Goal: Task Accomplishment & Management: Complete application form

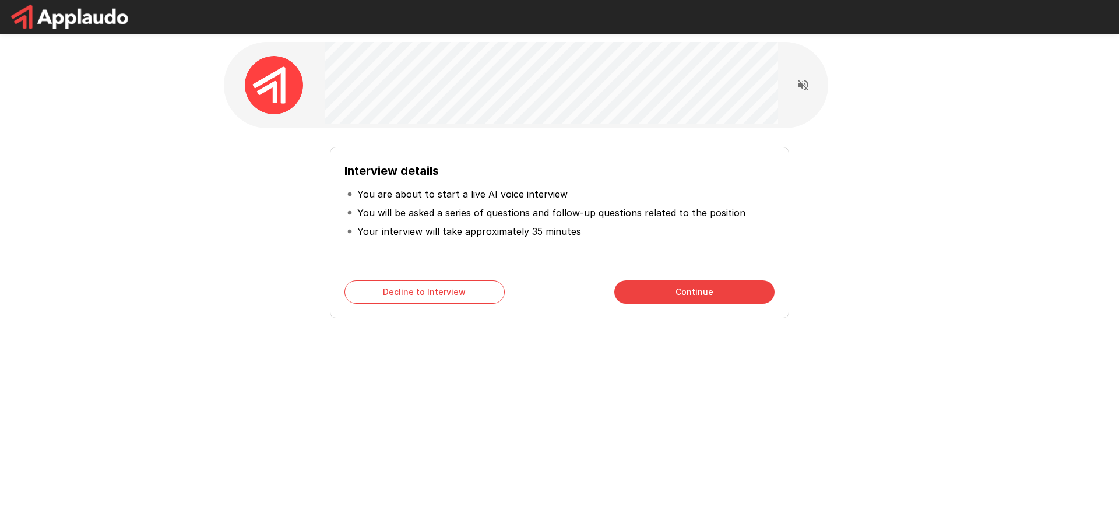
click at [542, 403] on div "Interview details You are about to start a live AI voice interview You will be …" at bounding box center [559, 208] width 699 height 416
click at [697, 288] on button "Continue" at bounding box center [694, 291] width 160 height 23
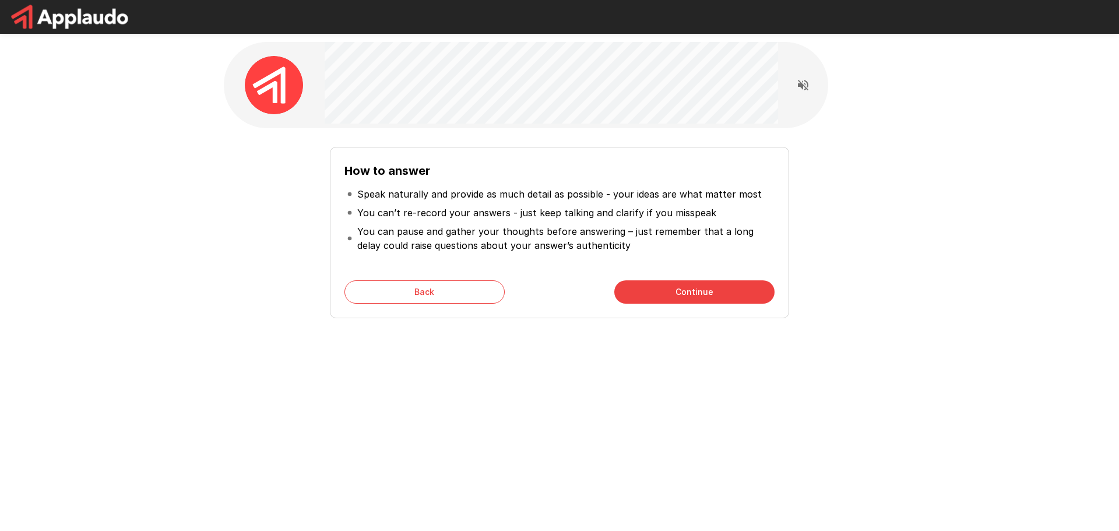
click at [895, 379] on div "How to answer Speak naturally and provide as much detail as possible - your ide…" at bounding box center [559, 208] width 699 height 416
click at [705, 286] on button "Continue" at bounding box center [694, 291] width 160 height 23
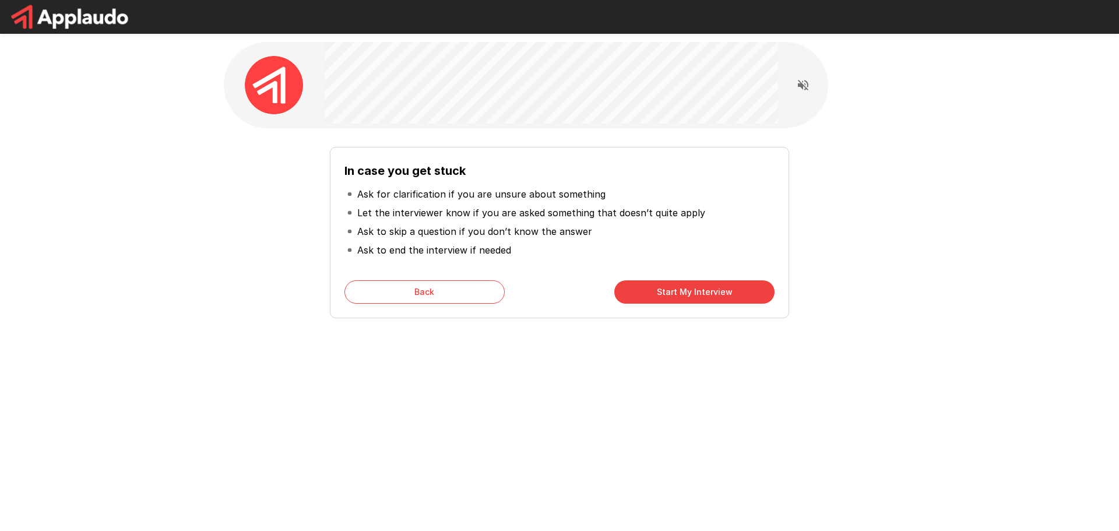
click at [692, 294] on button "Start My Interview" at bounding box center [694, 291] width 160 height 23
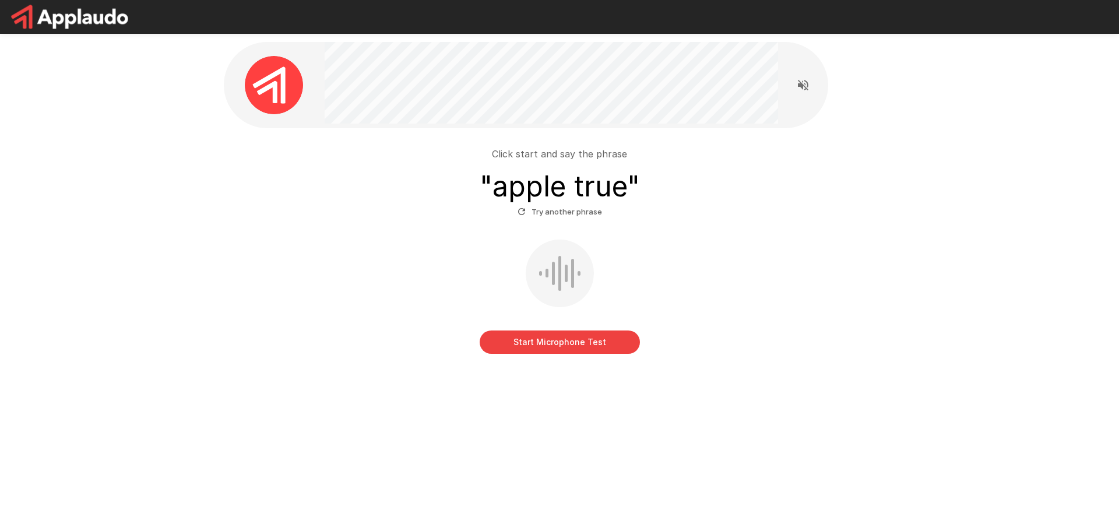
click at [582, 347] on button "Start Microphone Test" at bounding box center [560, 341] width 160 height 23
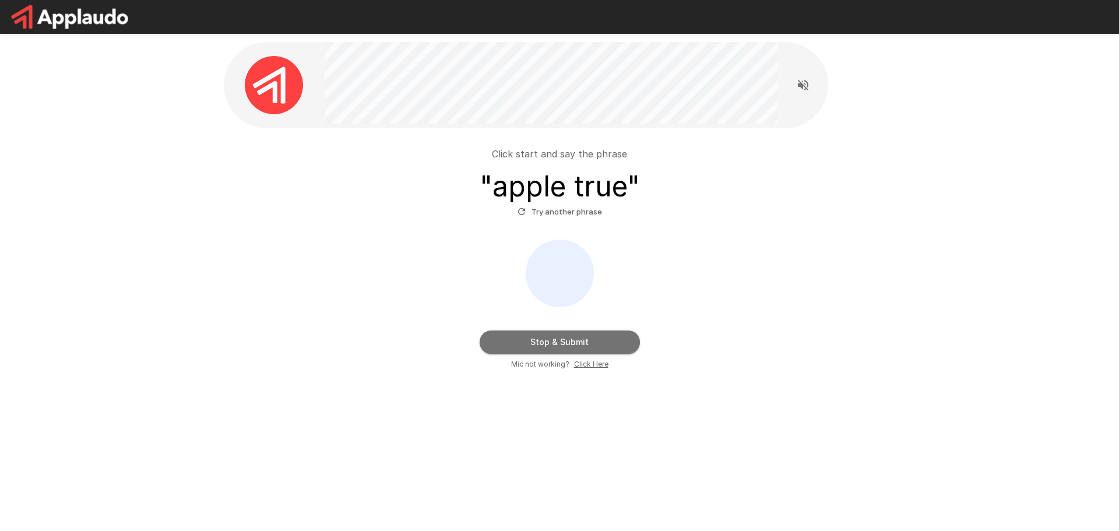
click at [582, 345] on button "Stop & Submit" at bounding box center [560, 341] width 160 height 23
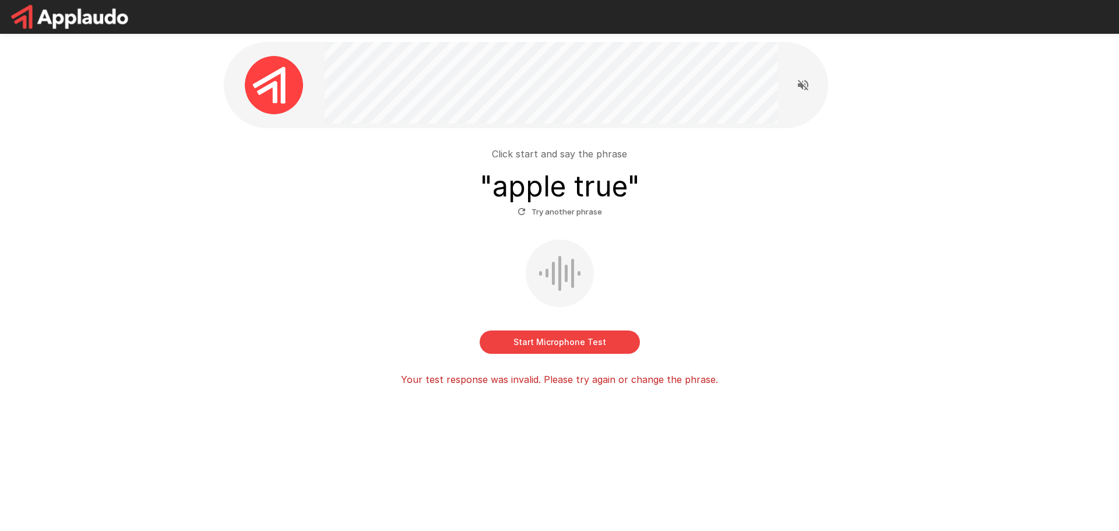
click at [786, 335] on div "Start Microphone Test" at bounding box center [559, 297] width 662 height 114
click at [561, 343] on button "Start Microphone Test" at bounding box center [560, 341] width 160 height 23
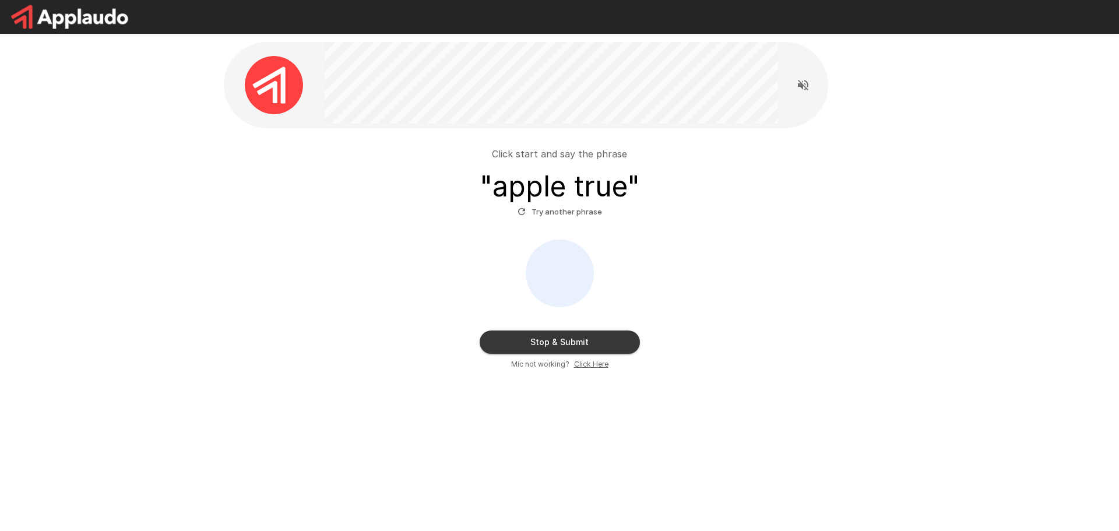
click at [574, 348] on button "Stop & Submit" at bounding box center [560, 341] width 160 height 23
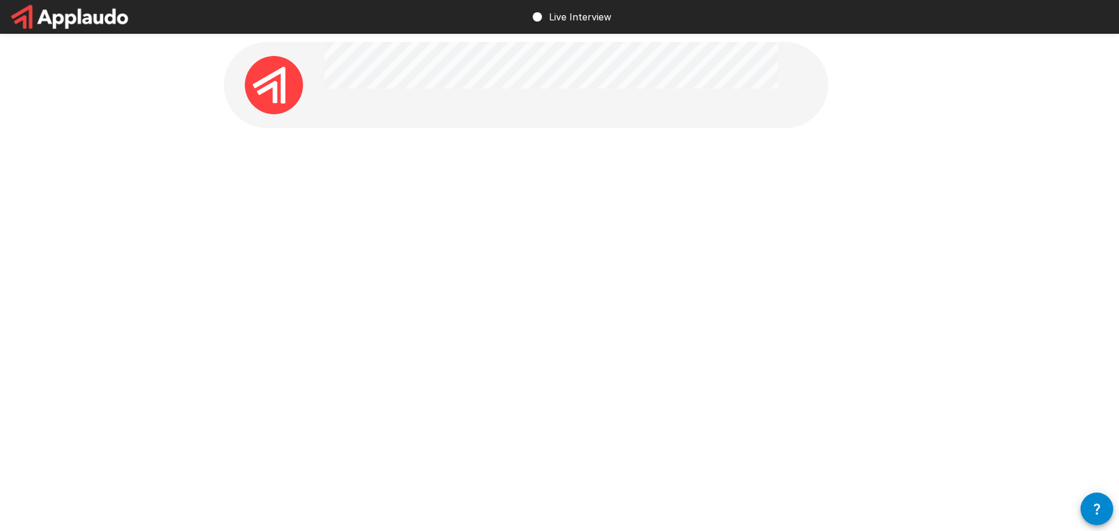
click at [770, 290] on div at bounding box center [559, 190] width 699 height 381
click at [564, 255] on button "Start my Answer" at bounding box center [560, 258] width 160 height 23
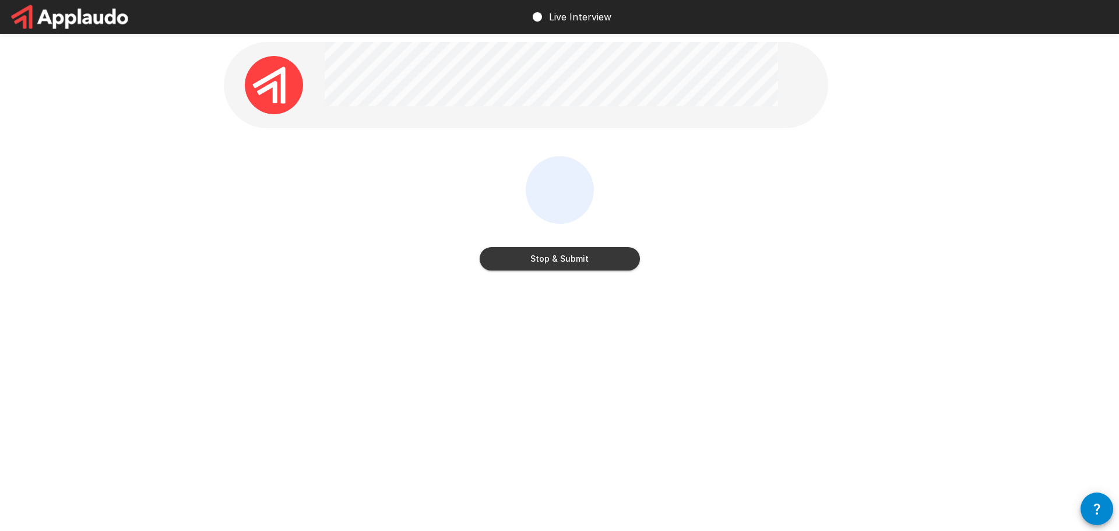
click at [532, 261] on button "Stop & Submit" at bounding box center [560, 258] width 160 height 23
click at [713, 372] on div at bounding box center [559, 190] width 699 height 381
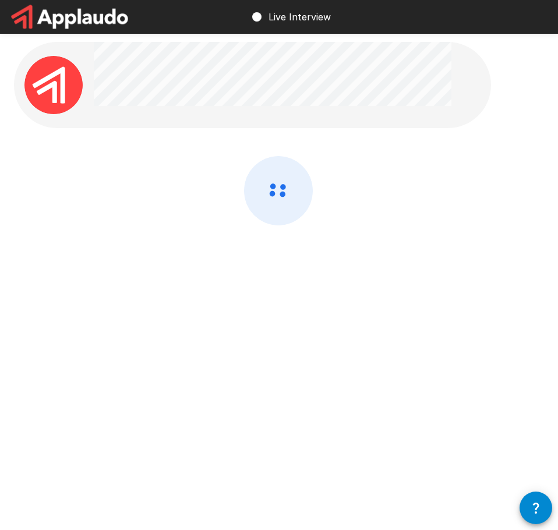
click at [156, 322] on div at bounding box center [279, 190] width 558 height 381
click at [174, 294] on div at bounding box center [279, 190] width 558 height 381
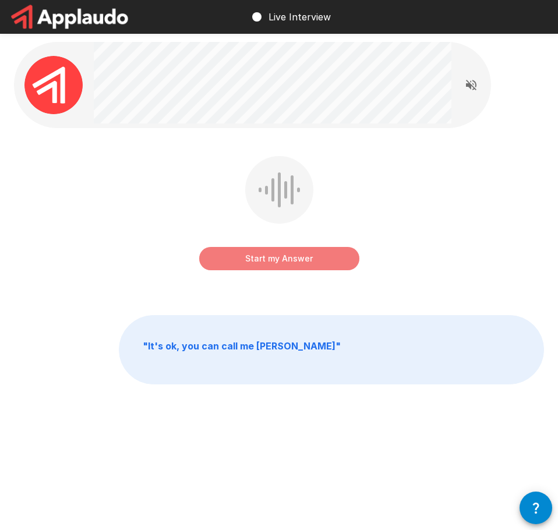
click at [273, 256] on button "Start my Answer" at bounding box center [279, 258] width 160 height 23
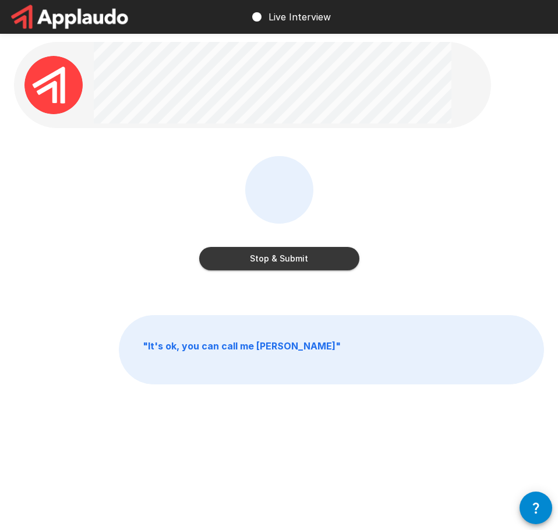
click at [256, 262] on button "Stop & Submit" at bounding box center [279, 258] width 160 height 23
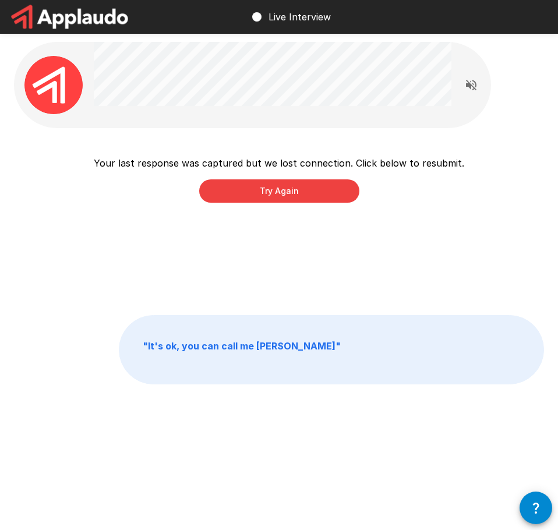
click at [82, 308] on div "Your last response was captured but we lost connection. Click below to resubmit…" at bounding box center [279, 239] width 558 height 478
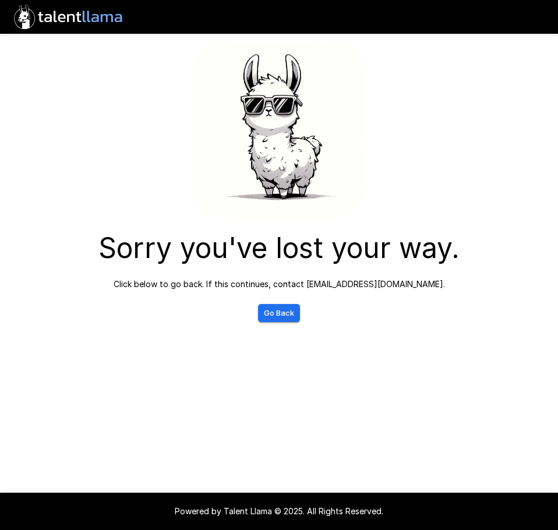
click at [187, 428] on div "Sorry you've lost your way. Click below to go back. If this continues, contact …" at bounding box center [279, 265] width 558 height 530
click at [390, 358] on div "Sorry you've lost your way. Click below to go back. If this continues, contact …" at bounding box center [279, 184] width 558 height 369
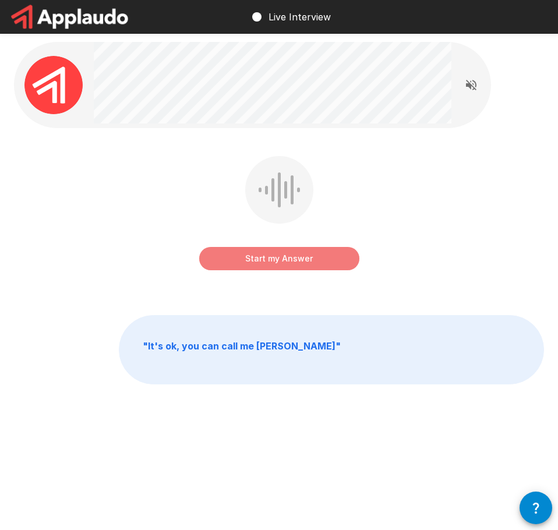
click at [283, 262] on button "Start my Answer" at bounding box center [279, 258] width 160 height 23
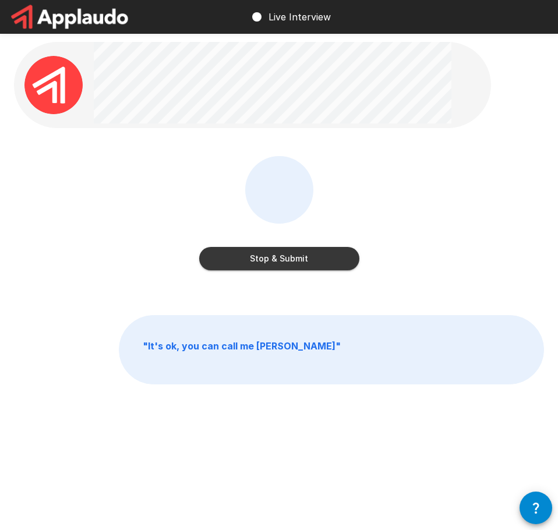
click at [268, 260] on button "Stop & Submit" at bounding box center [279, 258] width 160 height 23
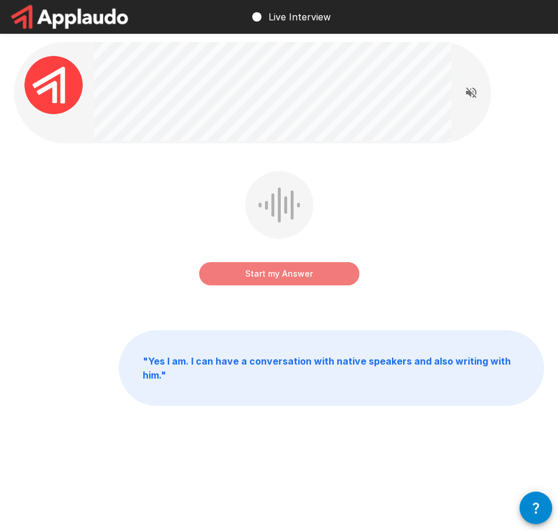
click at [275, 272] on button "Start my Answer" at bounding box center [279, 273] width 160 height 23
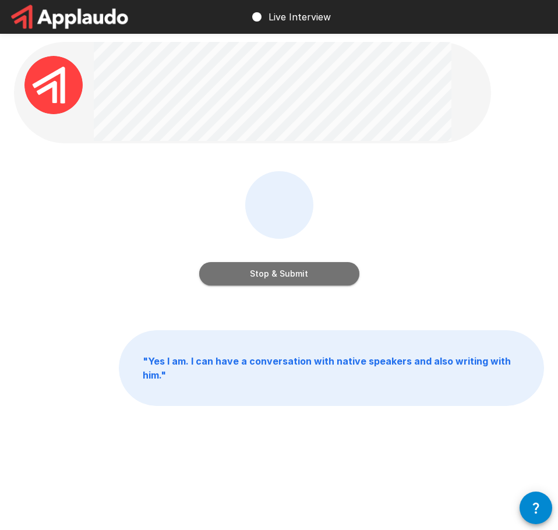
click at [271, 278] on button "Stop & Submit" at bounding box center [279, 273] width 160 height 23
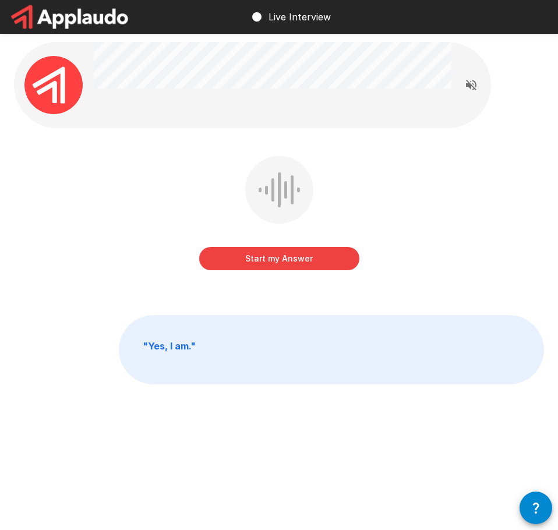
click at [280, 260] on button "Start my Answer" at bounding box center [279, 258] width 160 height 23
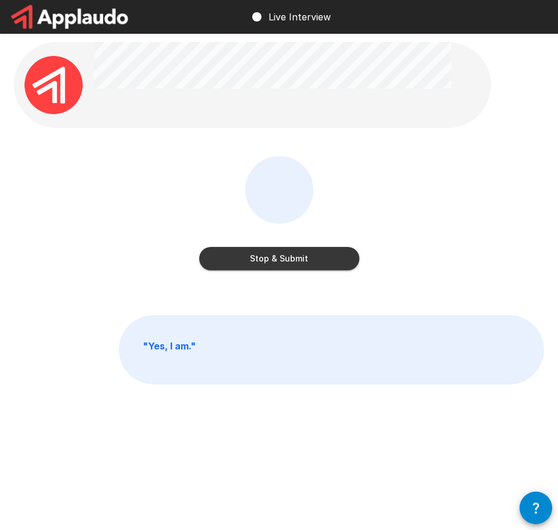
click at [277, 261] on button "Stop & Submit" at bounding box center [279, 258] width 160 height 23
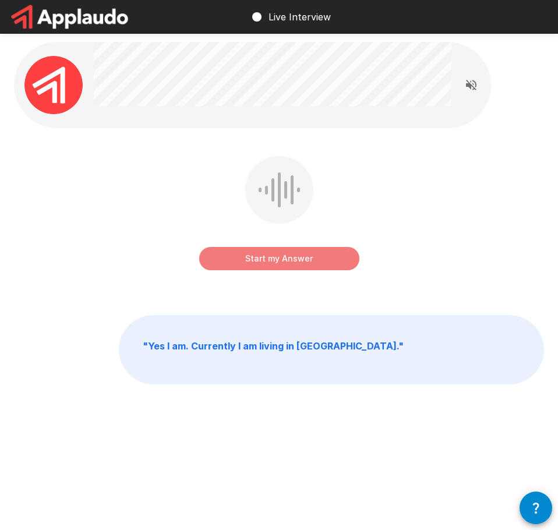
click at [268, 262] on button "Start my Answer" at bounding box center [279, 258] width 160 height 23
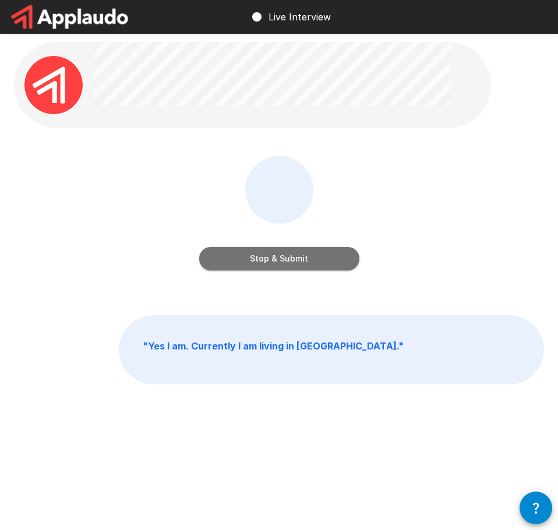
click at [302, 263] on button "Stop & Submit" at bounding box center [279, 258] width 160 height 23
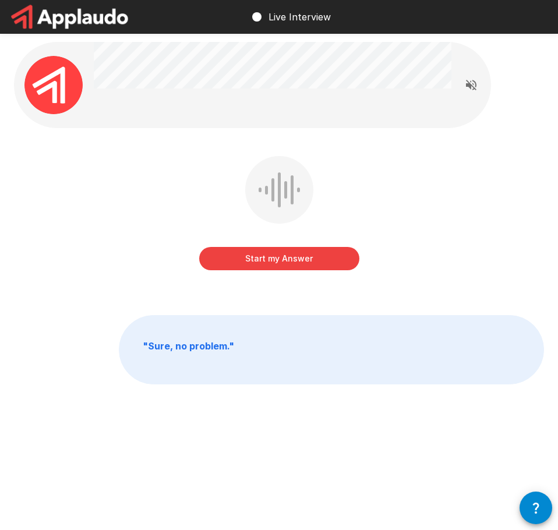
click at [283, 259] on button "Start my Answer" at bounding box center [279, 258] width 160 height 23
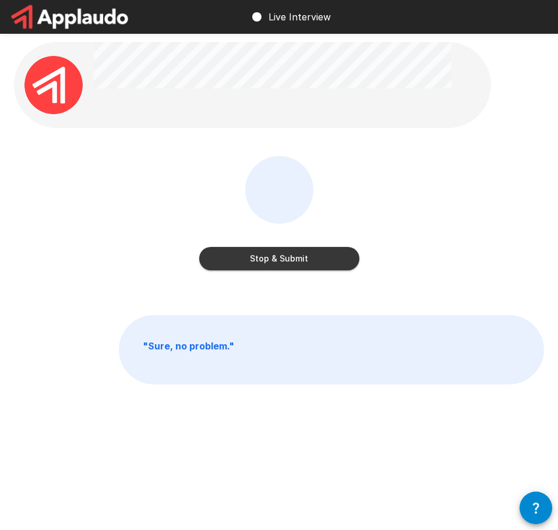
click at [282, 248] on button "Stop & Submit" at bounding box center [279, 258] width 160 height 23
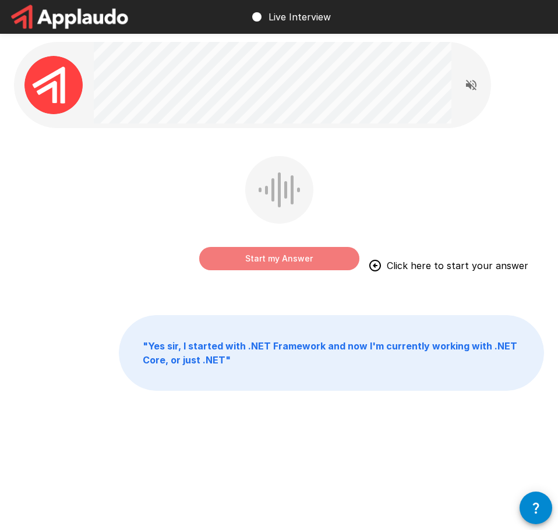
click at [298, 260] on button "Start my Answer" at bounding box center [279, 258] width 160 height 23
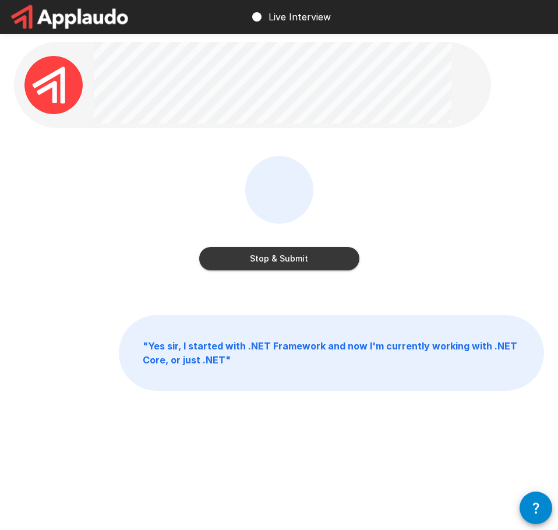
click at [227, 262] on button "Stop & Submit" at bounding box center [279, 258] width 160 height 23
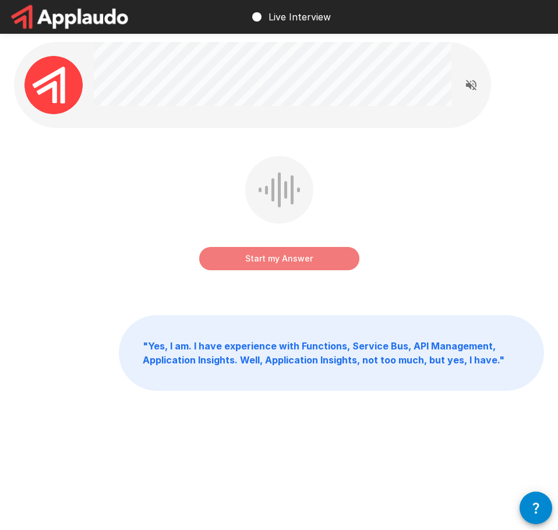
click at [300, 258] on button "Start my Answer" at bounding box center [279, 258] width 160 height 23
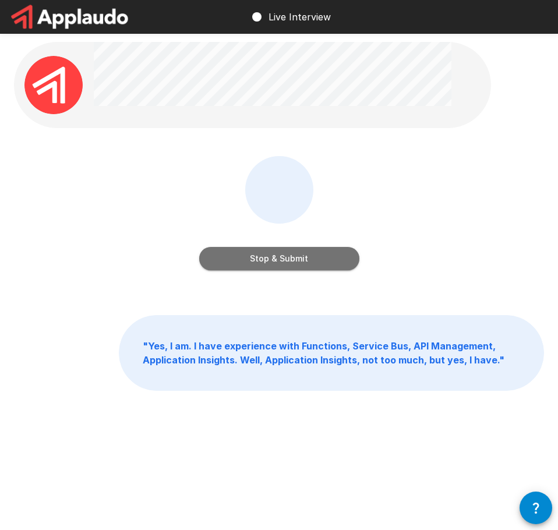
click at [238, 262] on button "Stop & Submit" at bounding box center [279, 258] width 160 height 23
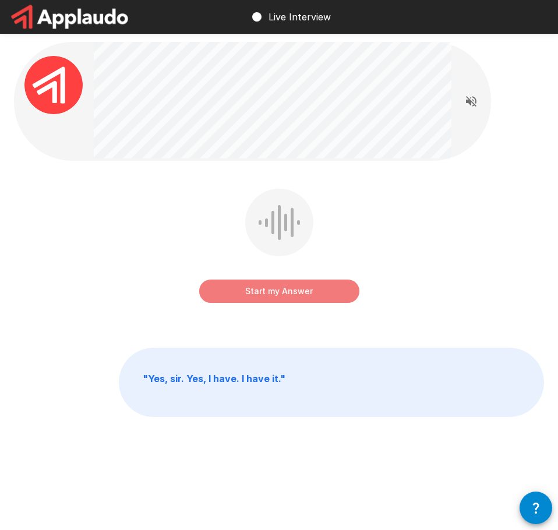
click at [273, 293] on button "Start my Answer" at bounding box center [279, 291] width 160 height 23
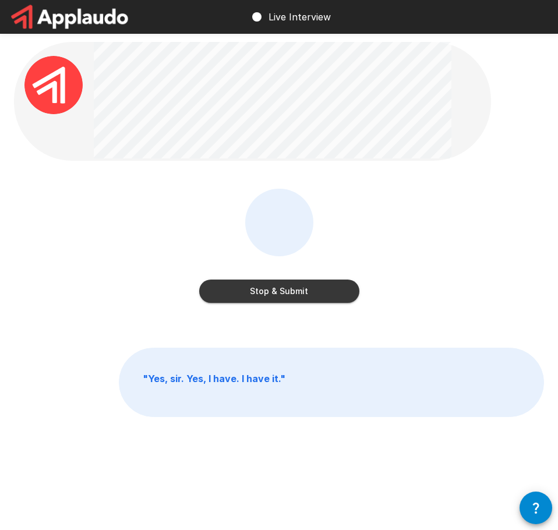
click at [312, 293] on button "Stop & Submit" at bounding box center [279, 291] width 160 height 23
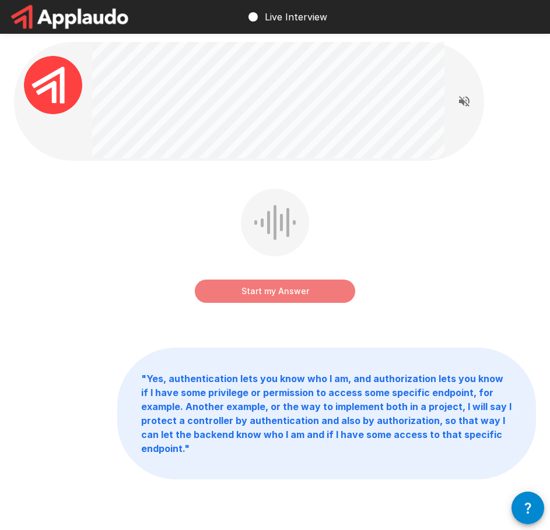
click at [275, 291] on button "Start my Answer" at bounding box center [275, 291] width 160 height 23
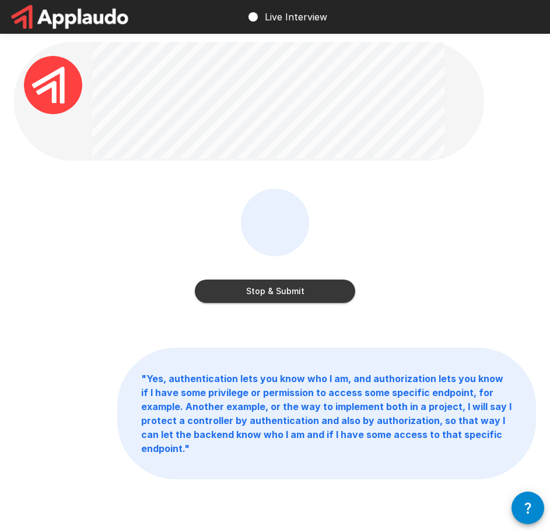
click at [270, 287] on button "Stop & Submit" at bounding box center [275, 291] width 160 height 23
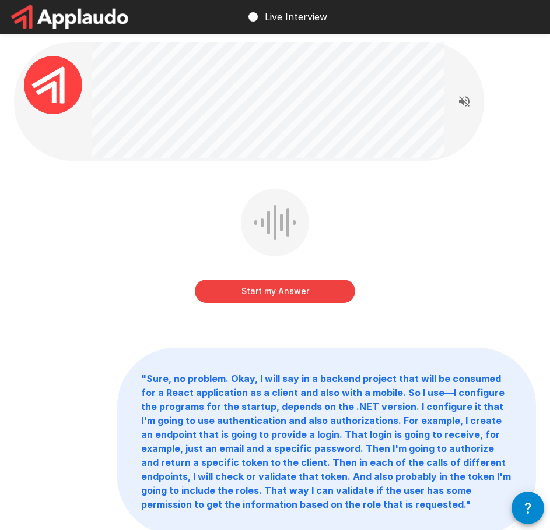
click at [295, 294] on button "Start my Answer" at bounding box center [275, 291] width 160 height 23
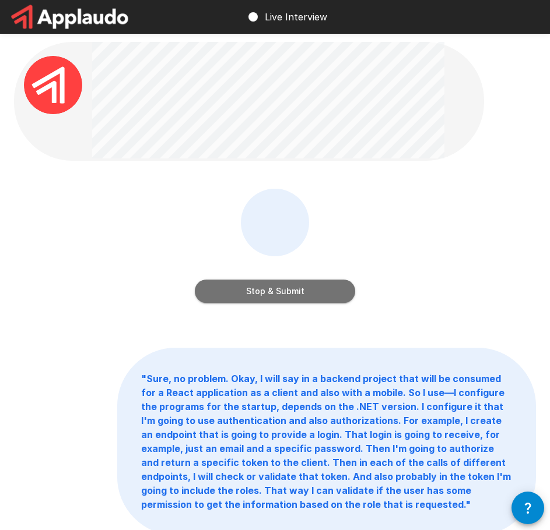
click at [277, 292] on button "Stop & Submit" at bounding box center [275, 291] width 160 height 23
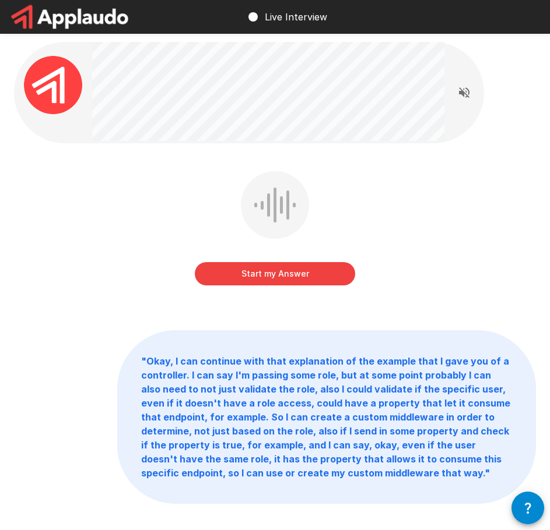
click at [276, 280] on button "Start my Answer" at bounding box center [275, 273] width 160 height 23
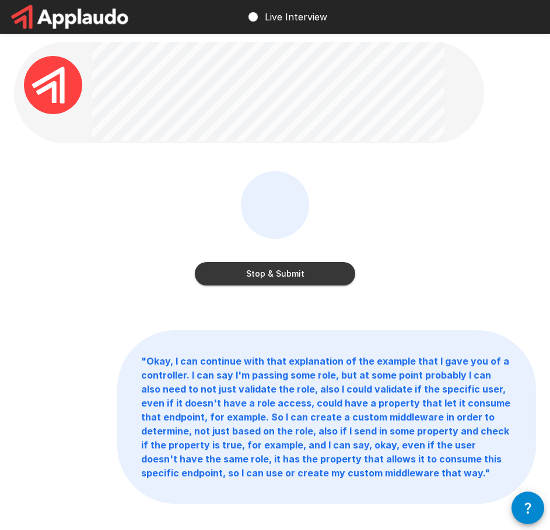
click at [278, 278] on button "Stop & Submit" at bounding box center [275, 273] width 160 height 23
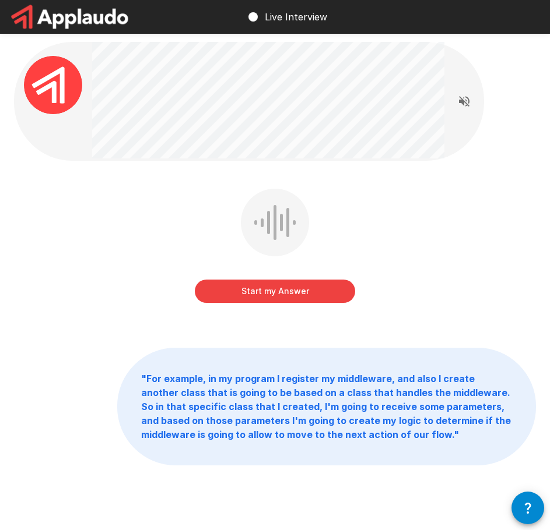
click at [279, 291] on button "Start my Answer" at bounding box center [275, 291] width 160 height 23
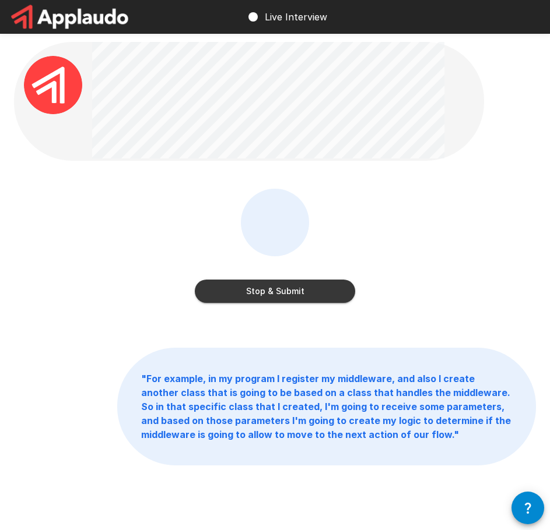
click at [241, 295] on button "Stop & Submit" at bounding box center [275, 291] width 160 height 23
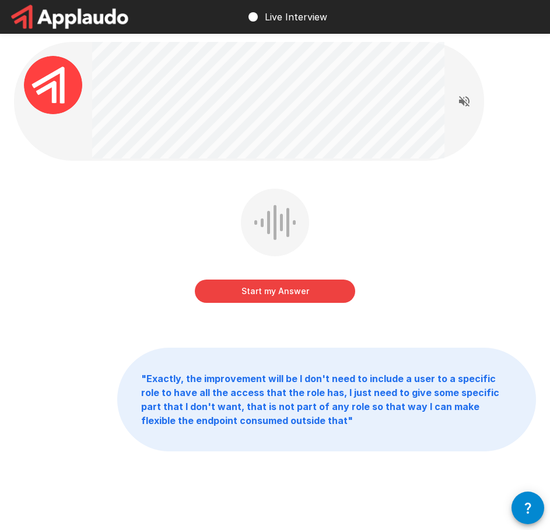
click at [461, 265] on div "Start my Answer" at bounding box center [275, 254] width 522 height 131
click at [268, 290] on button "Start my Answer" at bounding box center [275, 291] width 160 height 23
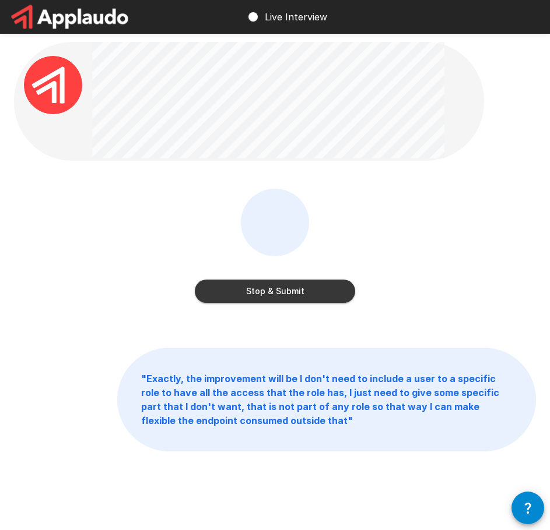
click at [242, 293] on button "Stop & Submit" at bounding box center [275, 291] width 160 height 23
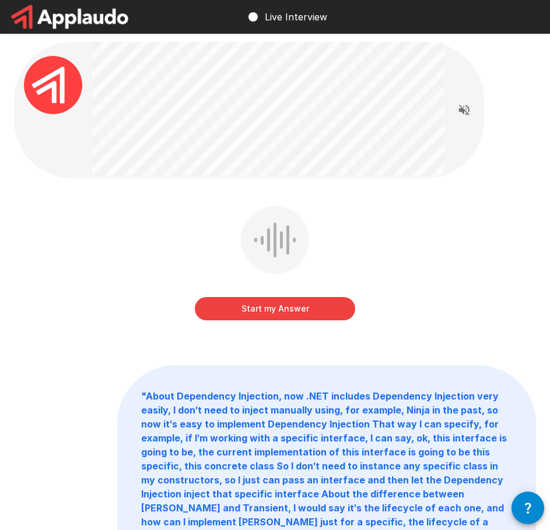
click at [258, 307] on button "Start my Answer" at bounding box center [275, 308] width 160 height 23
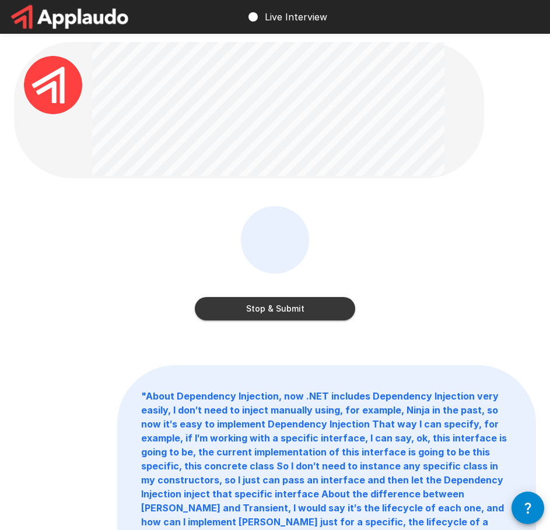
click at [310, 312] on button "Stop & Submit" at bounding box center [275, 308] width 160 height 23
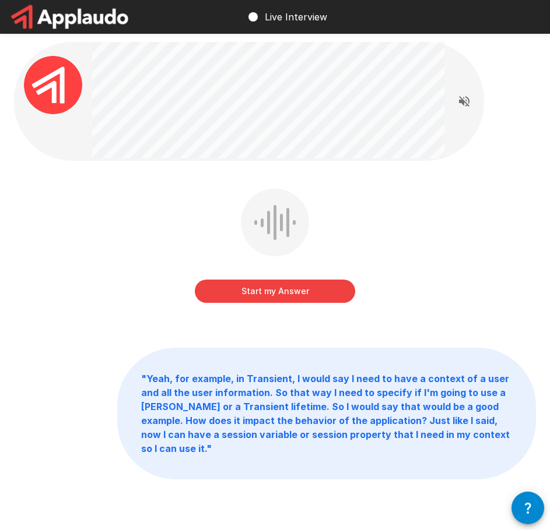
click at [254, 293] on button "Start my Answer" at bounding box center [275, 291] width 160 height 23
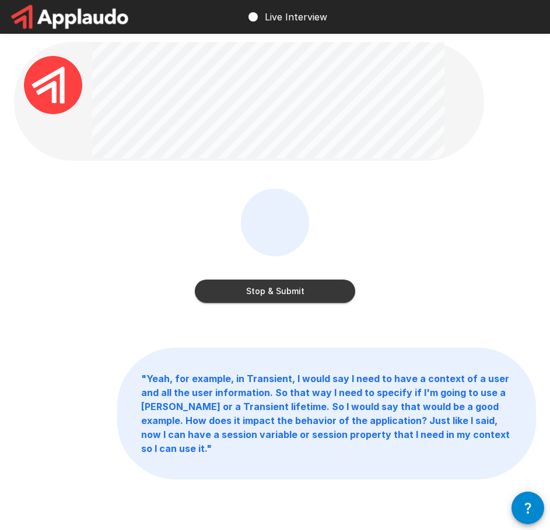
click at [255, 295] on button "Stop & Submit" at bounding box center [275, 291] width 160 height 23
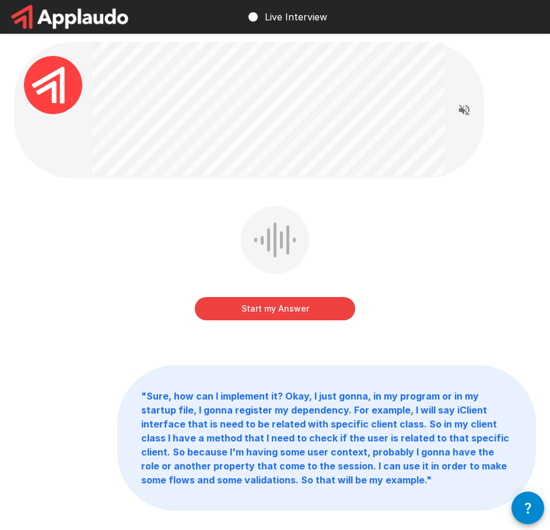
click at [305, 311] on button "Start my Answer" at bounding box center [275, 308] width 160 height 23
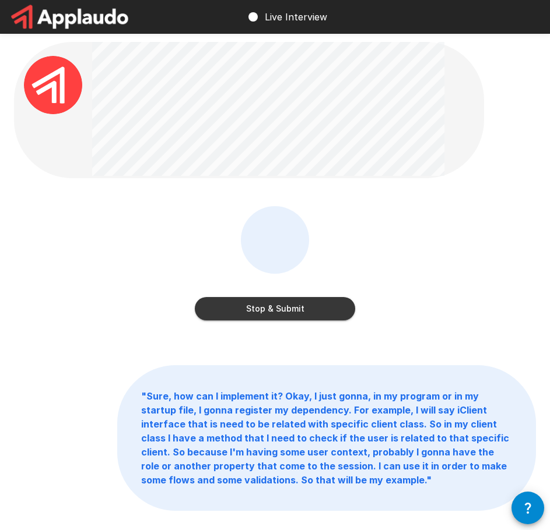
click at [238, 313] on button "Stop & Submit" at bounding box center [275, 308] width 160 height 23
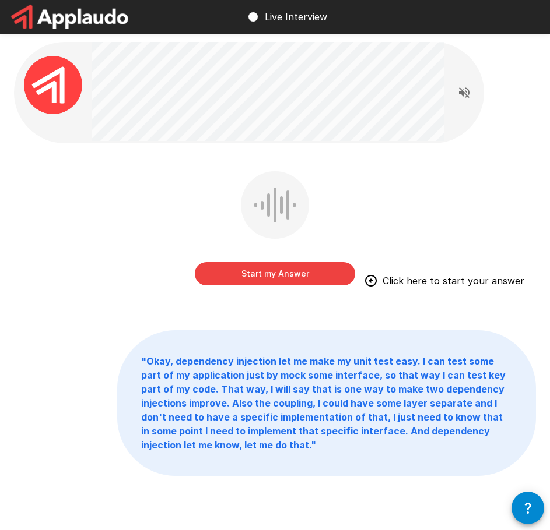
click at [255, 279] on button "Start my Answer" at bounding box center [275, 273] width 160 height 23
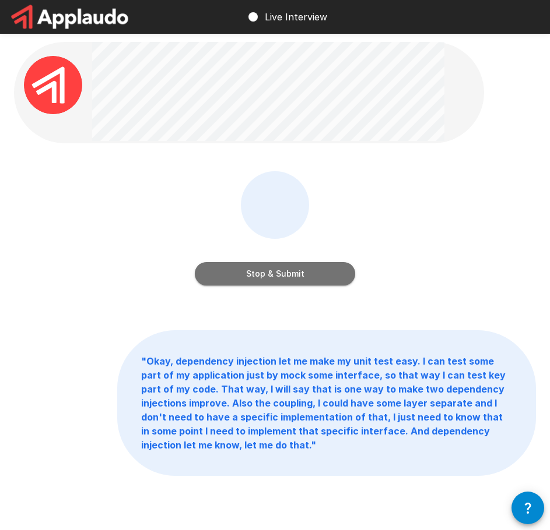
click at [255, 278] on button "Stop & Submit" at bounding box center [275, 273] width 160 height 23
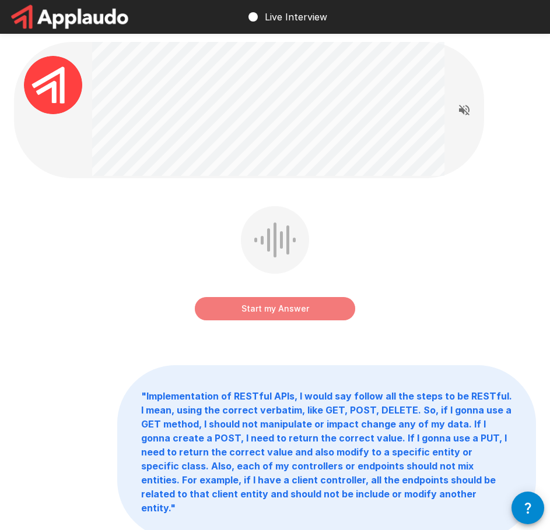
click at [284, 306] on button "Start my Answer" at bounding box center [275, 308] width 160 height 23
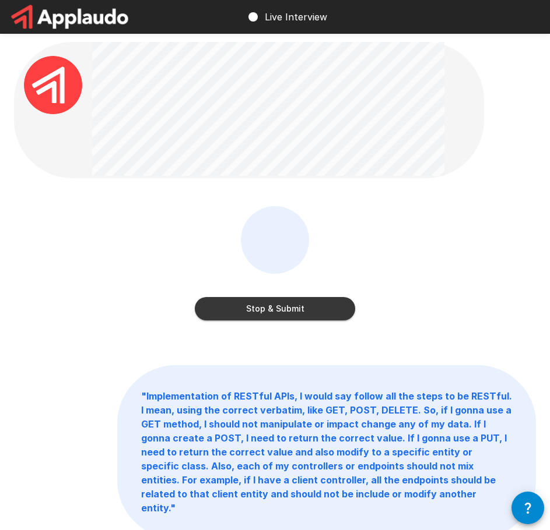
click at [298, 302] on button "Stop & Submit" at bounding box center [275, 308] width 160 height 23
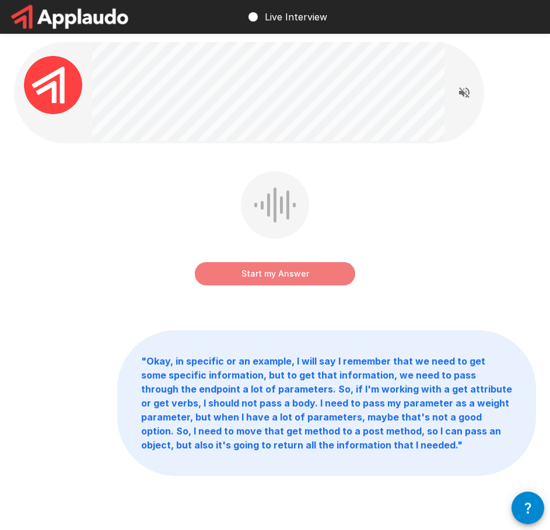
click at [268, 275] on button "Start my Answer" at bounding box center [275, 273] width 160 height 23
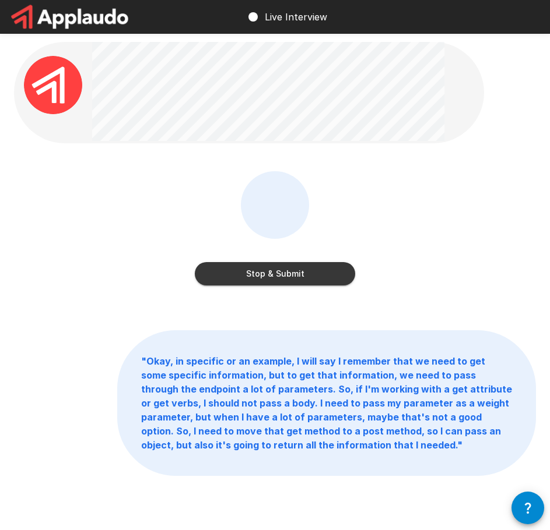
click at [220, 273] on button "Stop & Submit" at bounding box center [275, 273] width 160 height 23
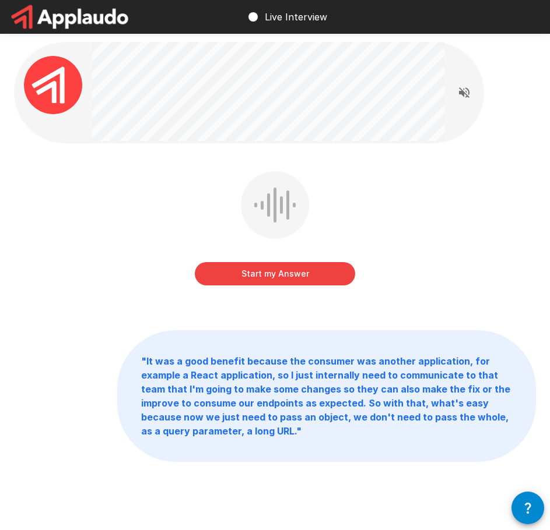
click at [294, 276] on button "Start my Answer" at bounding box center [275, 273] width 160 height 23
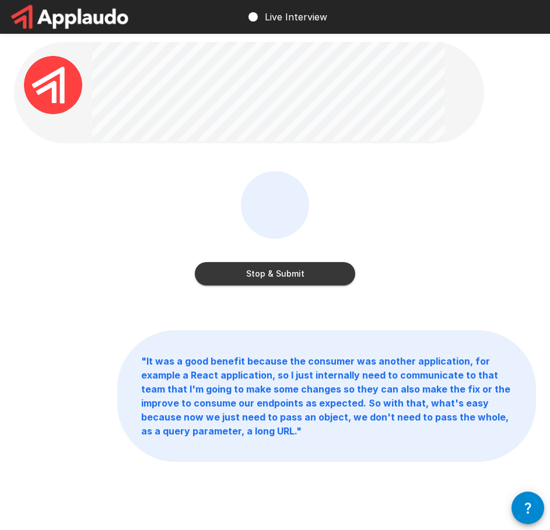
click at [312, 271] on button "Stop & Submit" at bounding box center [275, 273] width 160 height 23
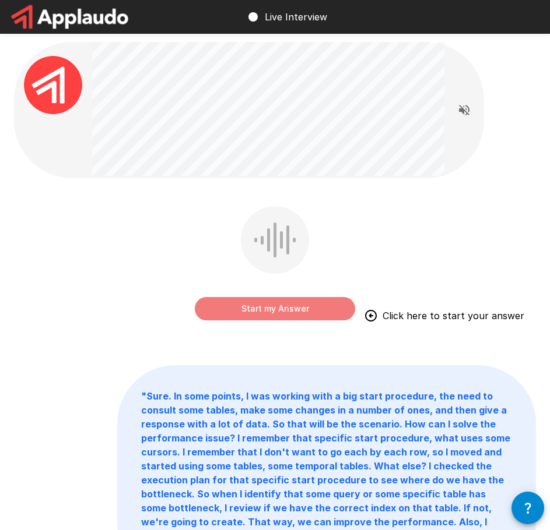
click at [255, 306] on button "Start my Answer" at bounding box center [275, 308] width 160 height 23
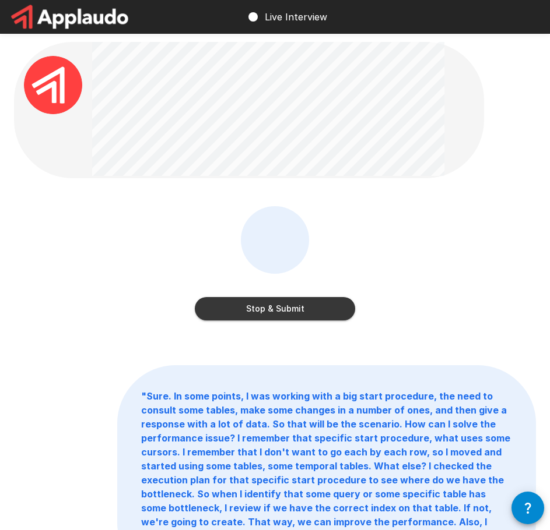
click at [283, 309] on button "Stop & Submit" at bounding box center [275, 308] width 160 height 23
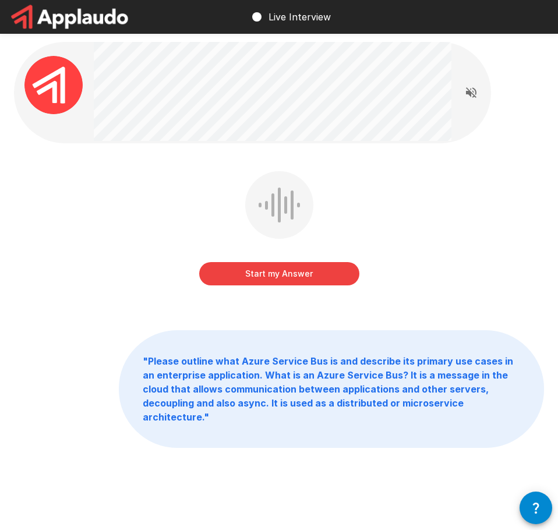
click at [288, 278] on button "Start my Answer" at bounding box center [279, 273] width 160 height 23
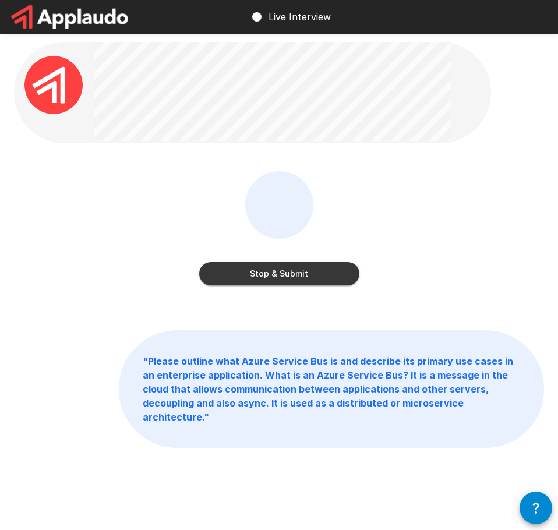
click at [251, 277] on button "Stop & Submit" at bounding box center [279, 273] width 160 height 23
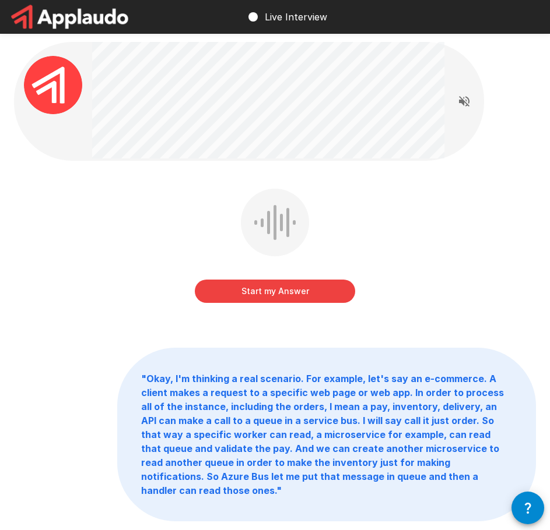
click at [239, 293] on button "Start my Answer" at bounding box center [275, 291] width 160 height 23
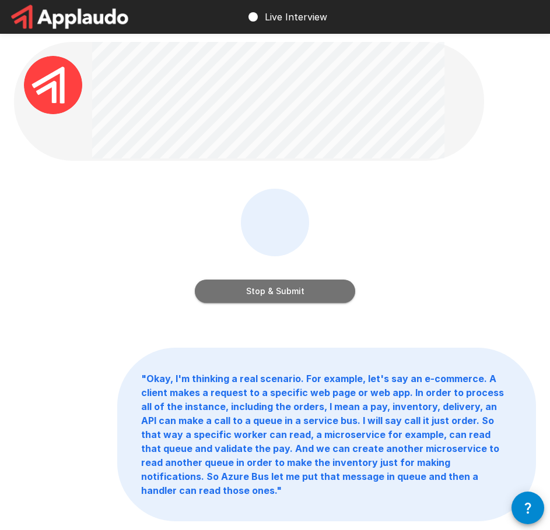
click at [298, 291] on button "Stop & Submit" at bounding box center [275, 291] width 160 height 23
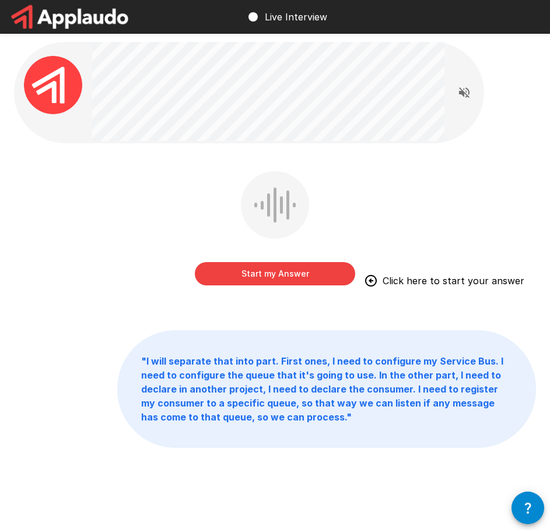
click at [330, 273] on button "Start my Answer" at bounding box center [275, 273] width 160 height 23
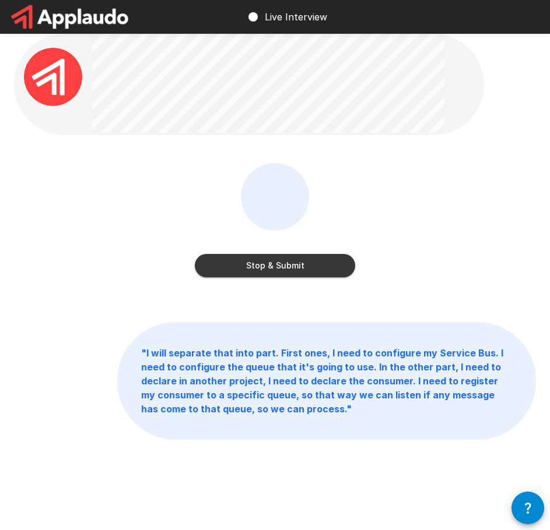
scroll to position [11, 0]
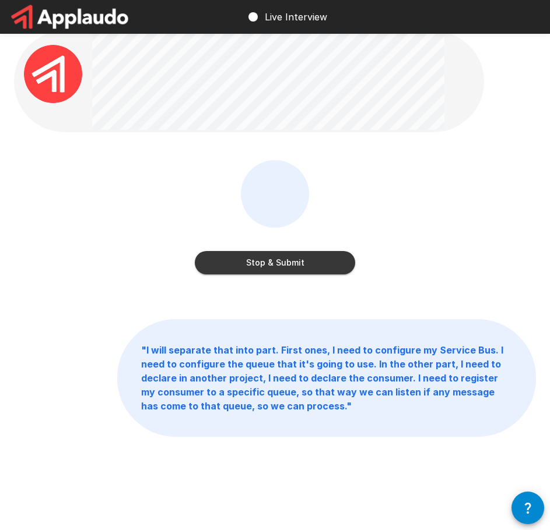
click at [255, 267] on button "Stop & Submit" at bounding box center [275, 262] width 160 height 23
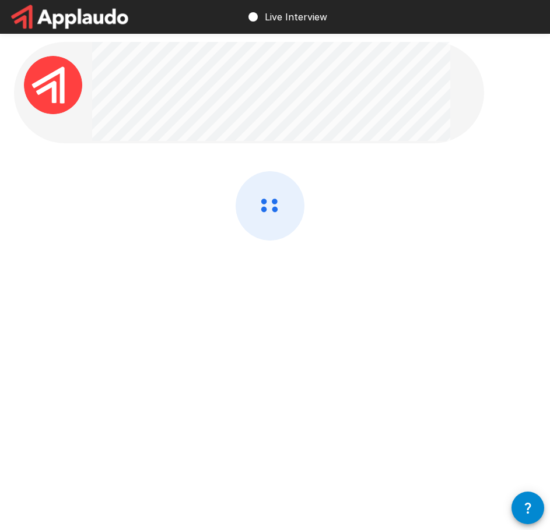
scroll to position [0, 0]
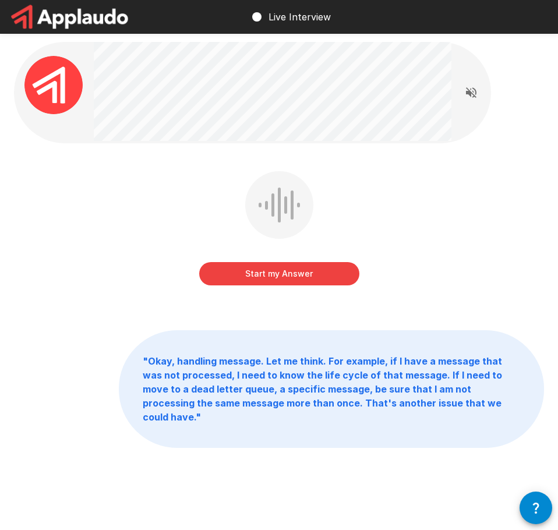
click at [252, 285] on button "Start my Answer" at bounding box center [279, 273] width 160 height 23
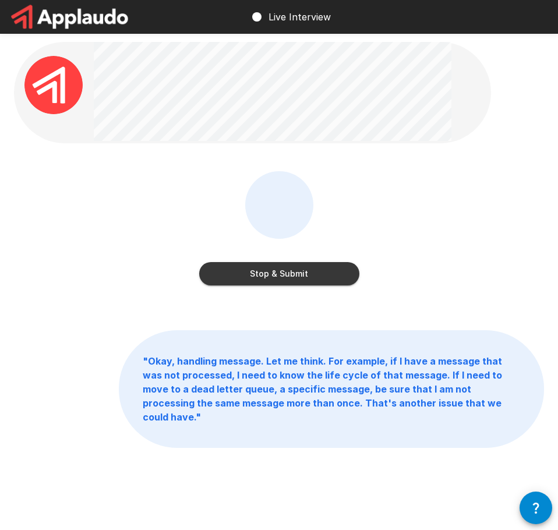
click at [280, 273] on button "Stop & Submit" at bounding box center [279, 273] width 160 height 23
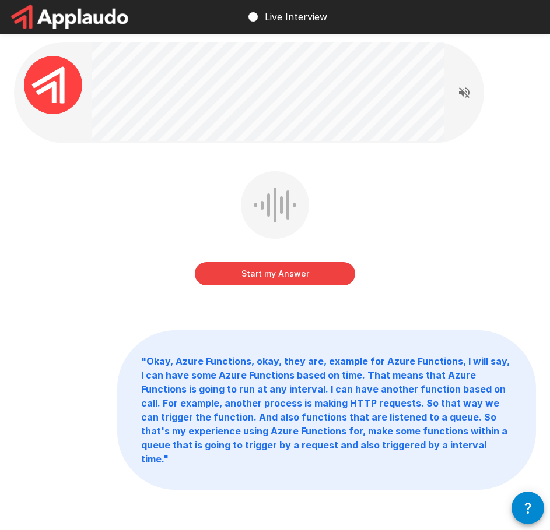
click at [246, 273] on button "Start my Answer" at bounding box center [275, 273] width 160 height 23
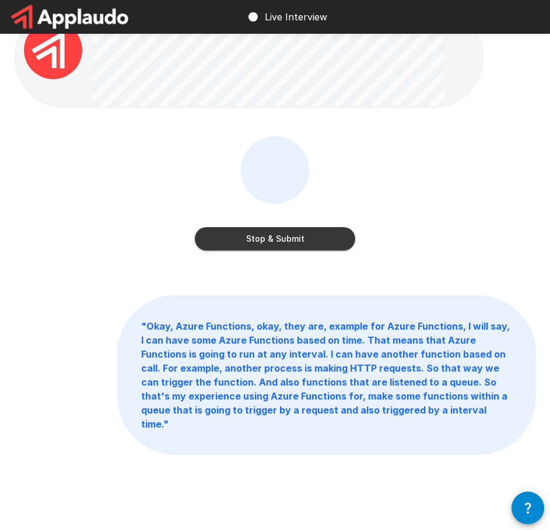
scroll to position [39, 0]
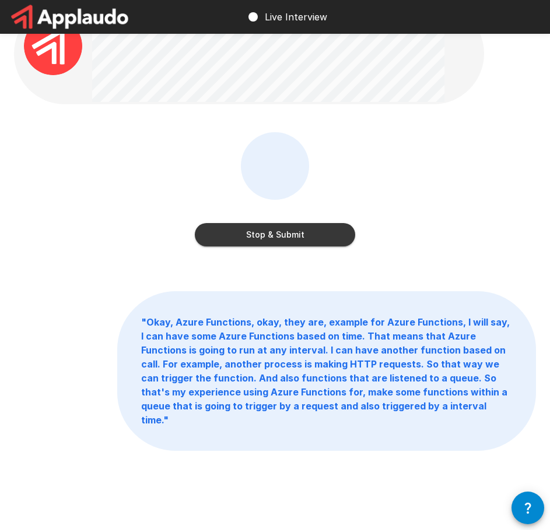
click at [266, 238] on button "Stop & Submit" at bounding box center [275, 234] width 160 height 23
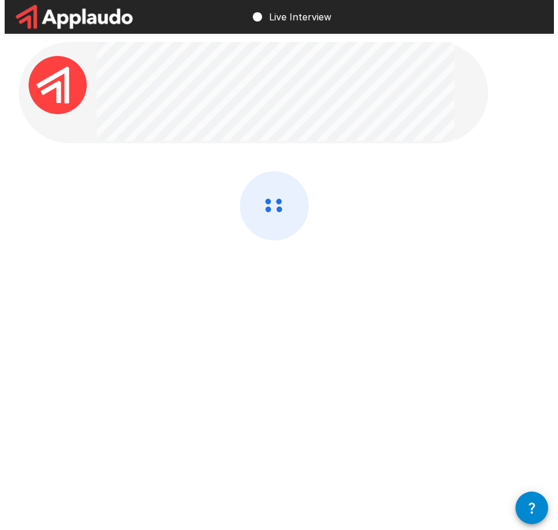
scroll to position [0, 0]
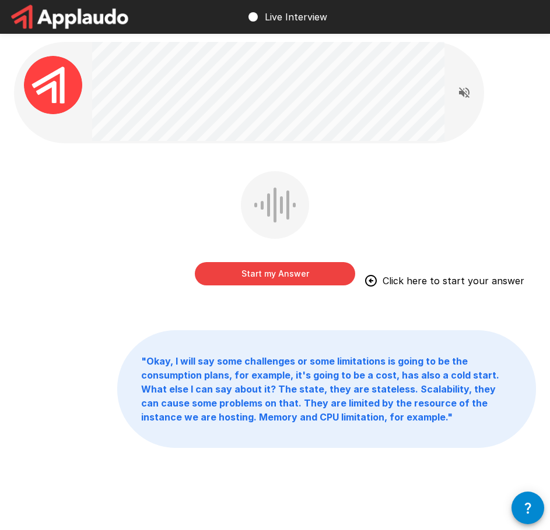
click at [290, 275] on button "Start my Answer" at bounding box center [275, 273] width 160 height 23
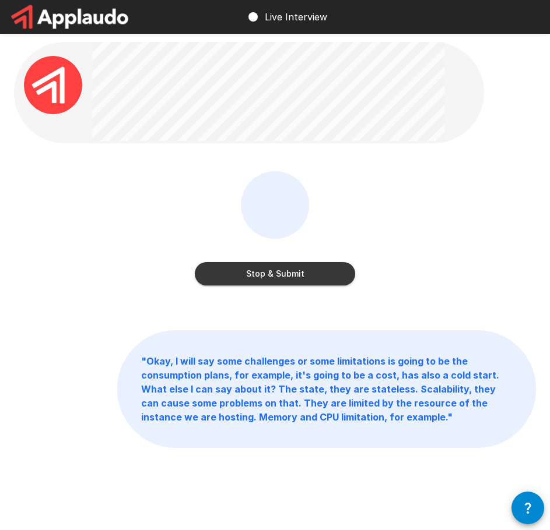
click at [240, 275] on button "Stop & Submit" at bounding box center [275, 273] width 160 height 23
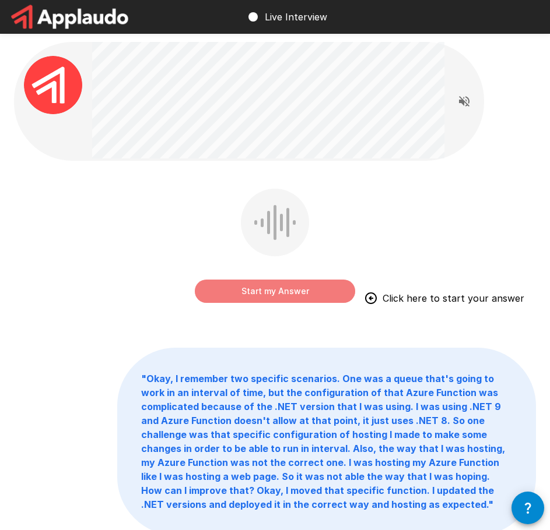
click at [308, 298] on button "Start my Answer" at bounding box center [275, 291] width 160 height 23
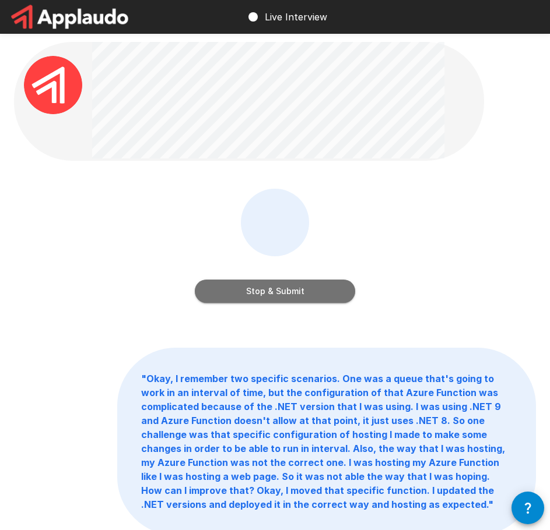
click at [248, 298] on button "Stop & Submit" at bounding box center [275, 291] width 160 height 23
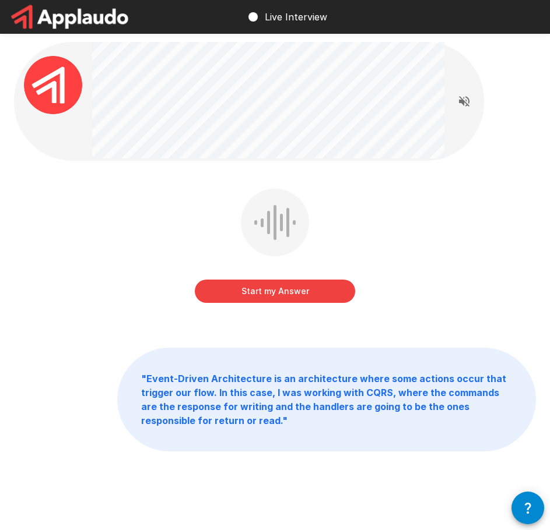
click at [261, 294] on button "Start my Answer" at bounding box center [275, 291] width 160 height 23
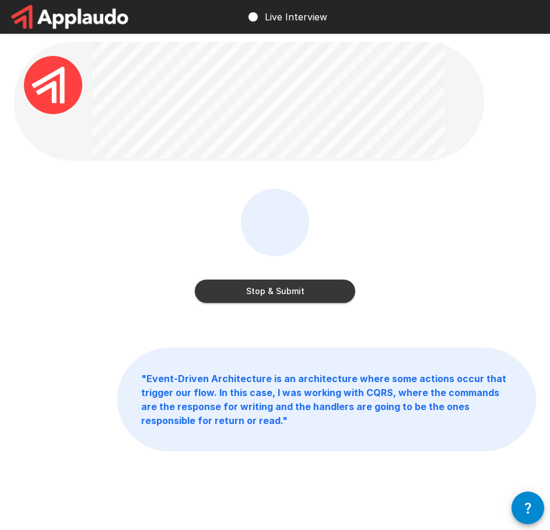
click at [264, 297] on button "Stop & Submit" at bounding box center [275, 291] width 160 height 23
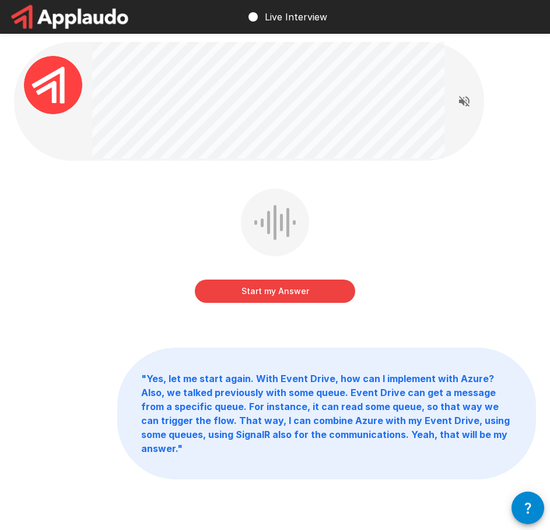
click at [276, 291] on button "Start my Answer" at bounding box center [275, 291] width 160 height 23
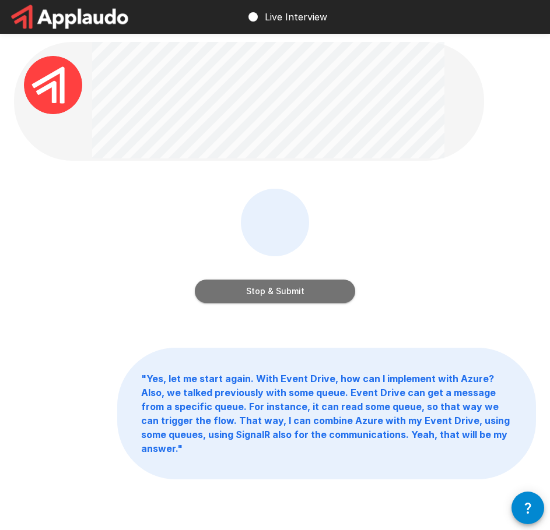
click at [271, 296] on button "Stop & Submit" at bounding box center [275, 291] width 160 height 23
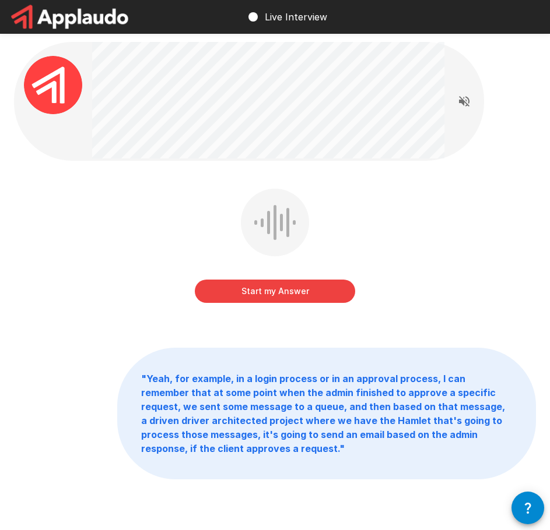
click at [269, 299] on button "Start my Answer" at bounding box center [275, 291] width 160 height 23
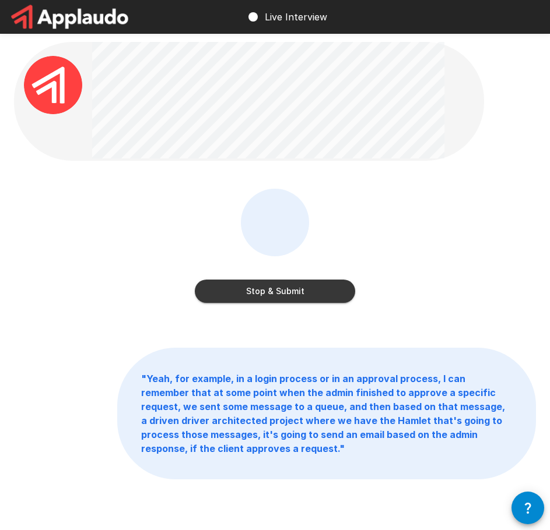
click at [272, 304] on div "Stop & Submit" at bounding box center [275, 248] width 160 height 119
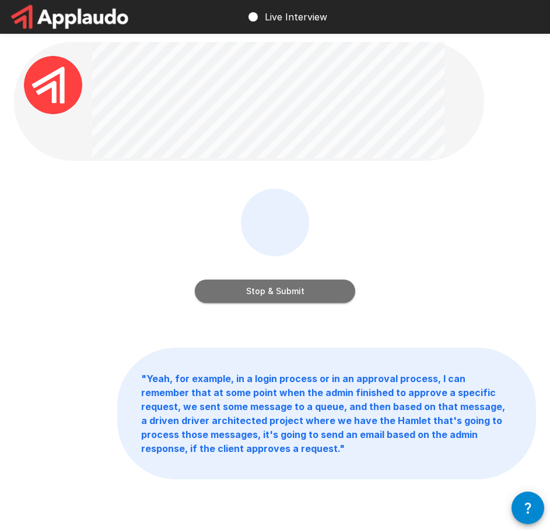
click at [302, 298] on button "Stop & Submit" at bounding box center [275, 291] width 160 height 23
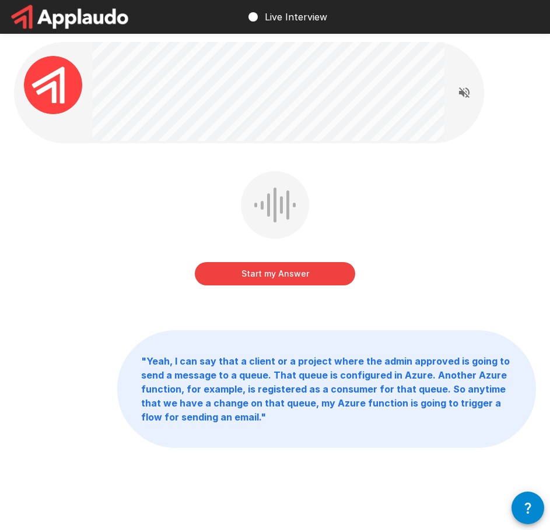
click at [252, 269] on button "Start my Answer" at bounding box center [275, 273] width 160 height 23
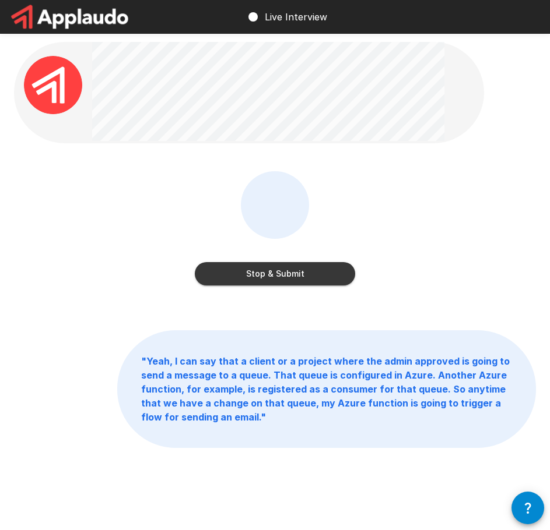
click at [234, 278] on button "Stop & Submit" at bounding box center [275, 273] width 160 height 23
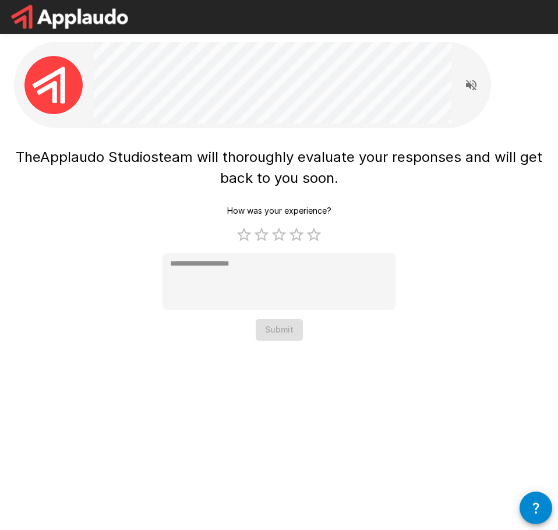
type textarea "*"
